Goal: Check status

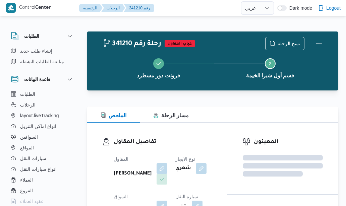
select select "ar"
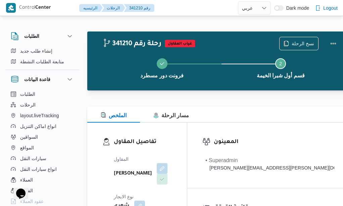
click at [208, 94] on div at bounding box center [219, 95] width 265 height 8
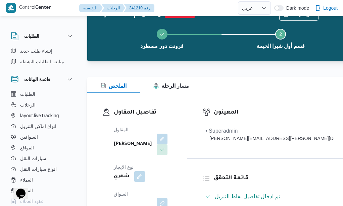
scroll to position [180, 0]
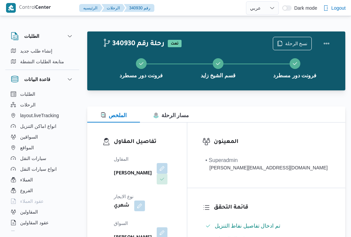
select select "ar"
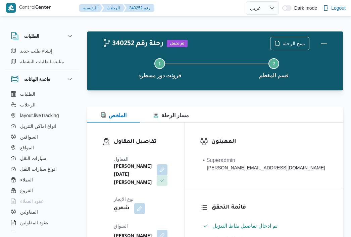
select select "ar"
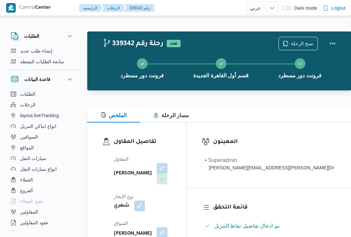
select select "ar"
